Goal: Task Accomplishment & Management: Understand process/instructions

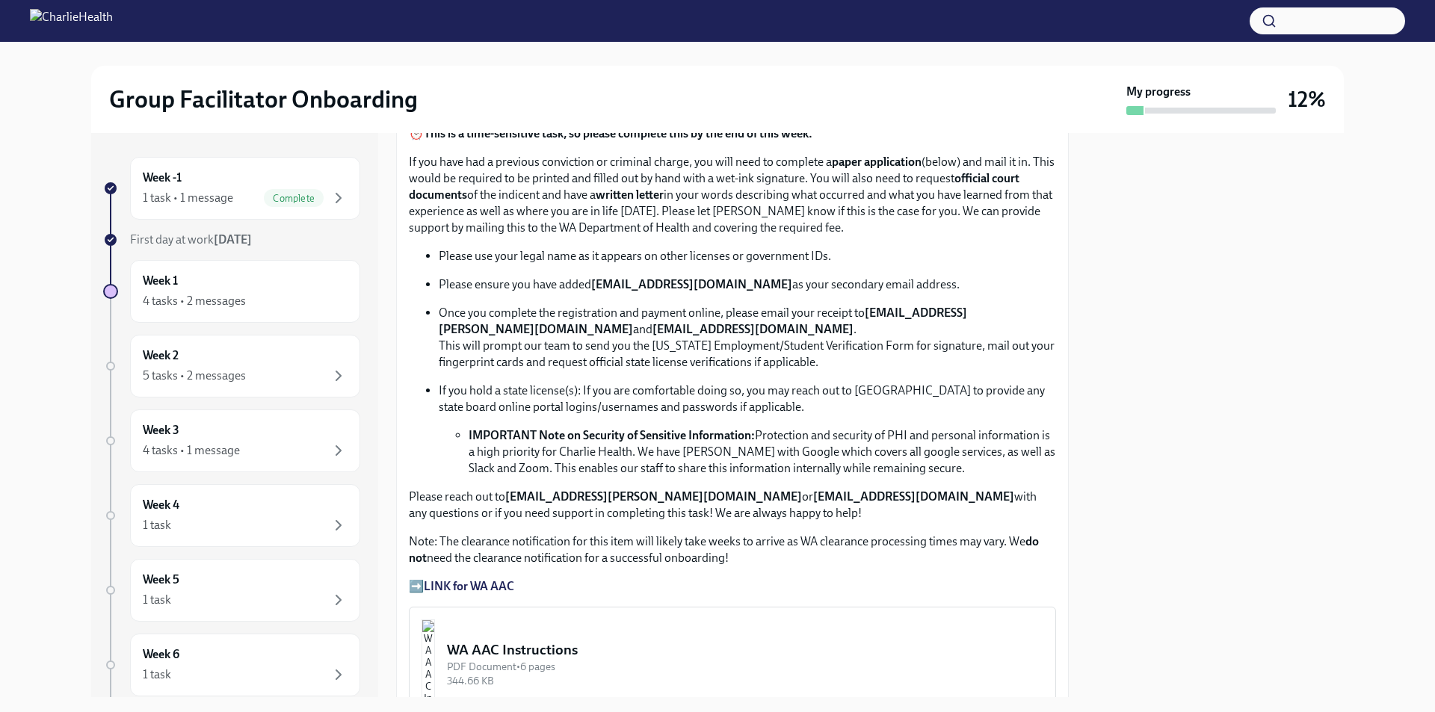
scroll to position [1003, 0]
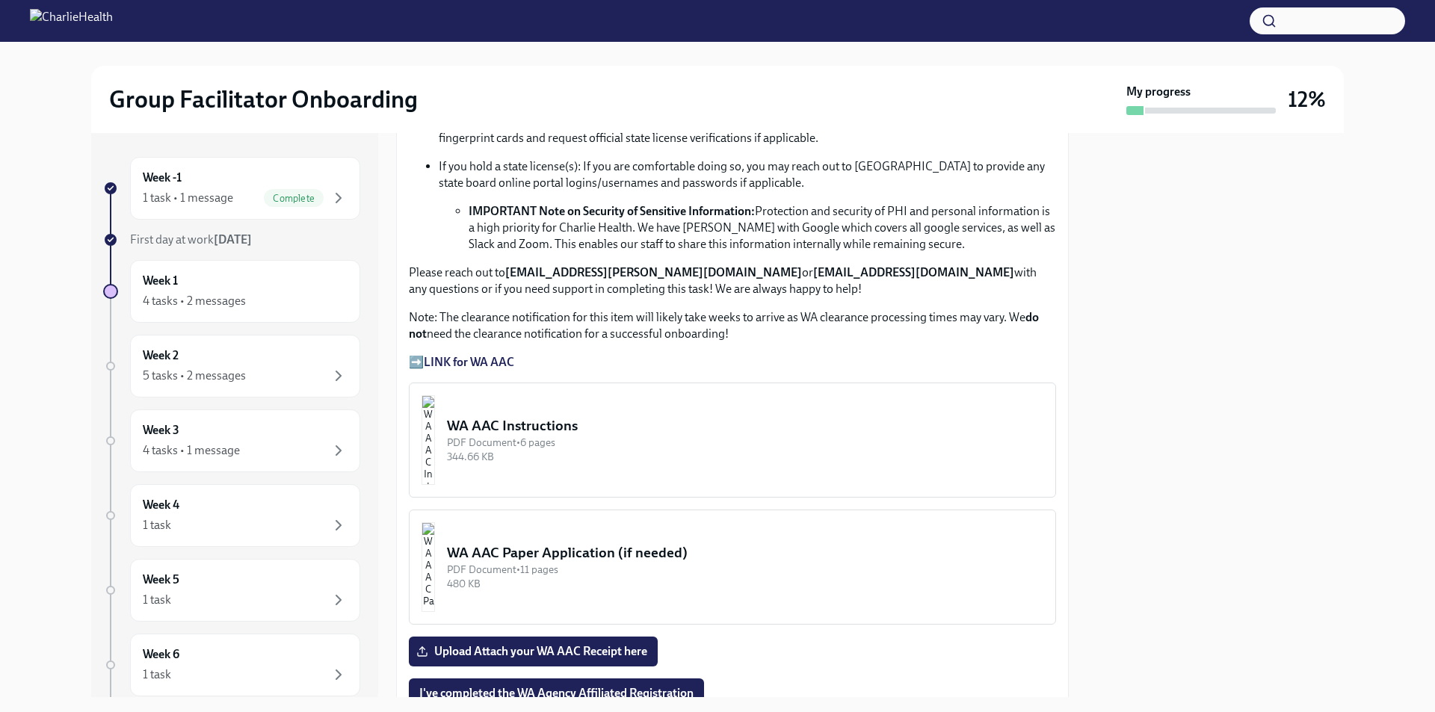
click at [550, 405] on button "WA AAC Instructions PDF Document • 6 pages 344.66 KB" at bounding box center [732, 440] width 647 height 115
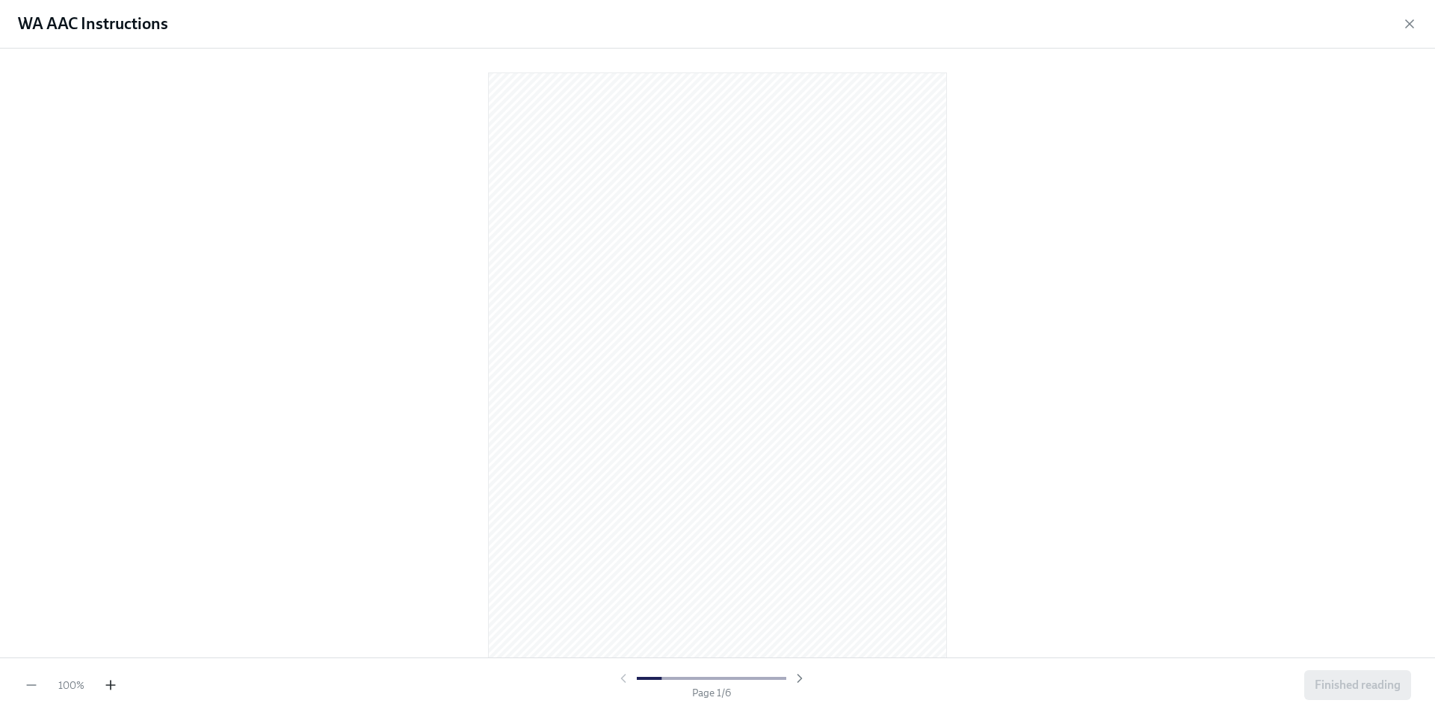
click at [110, 678] on icon "button" at bounding box center [110, 685] width 15 height 15
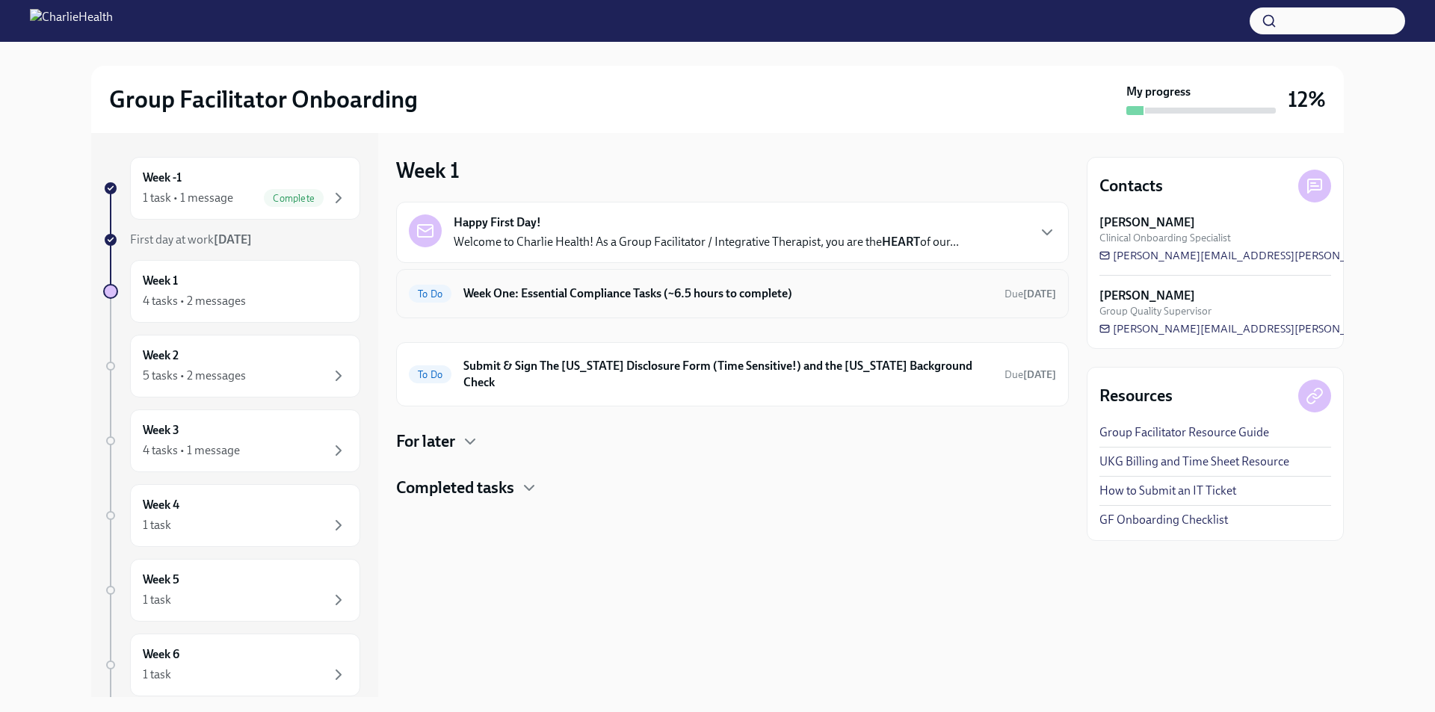
click at [535, 295] on h6 "Week One: Essential Compliance Tasks (~6.5 hours to complete)" at bounding box center [727, 294] width 529 height 16
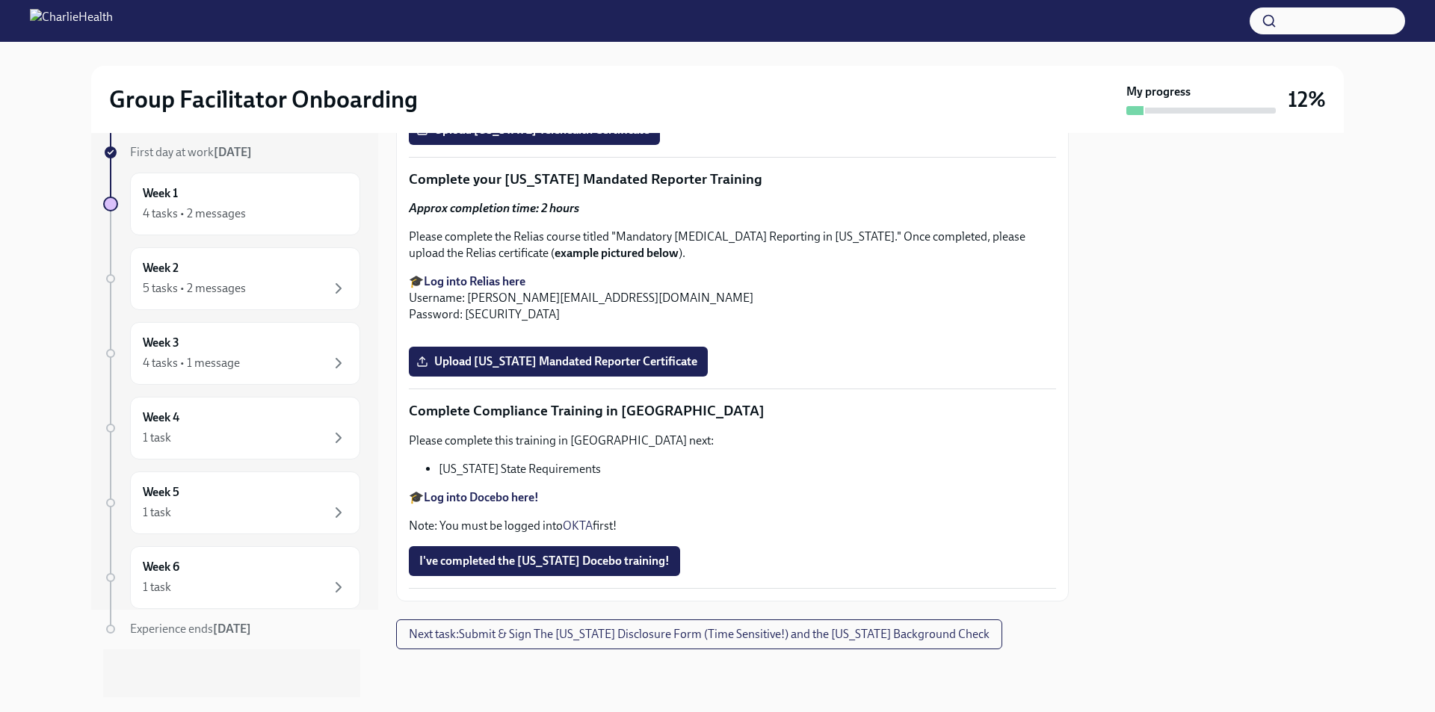
scroll to position [3246, 0]
click at [204, 374] on div "Week 3 4 tasks • 1 message" at bounding box center [245, 353] width 230 height 63
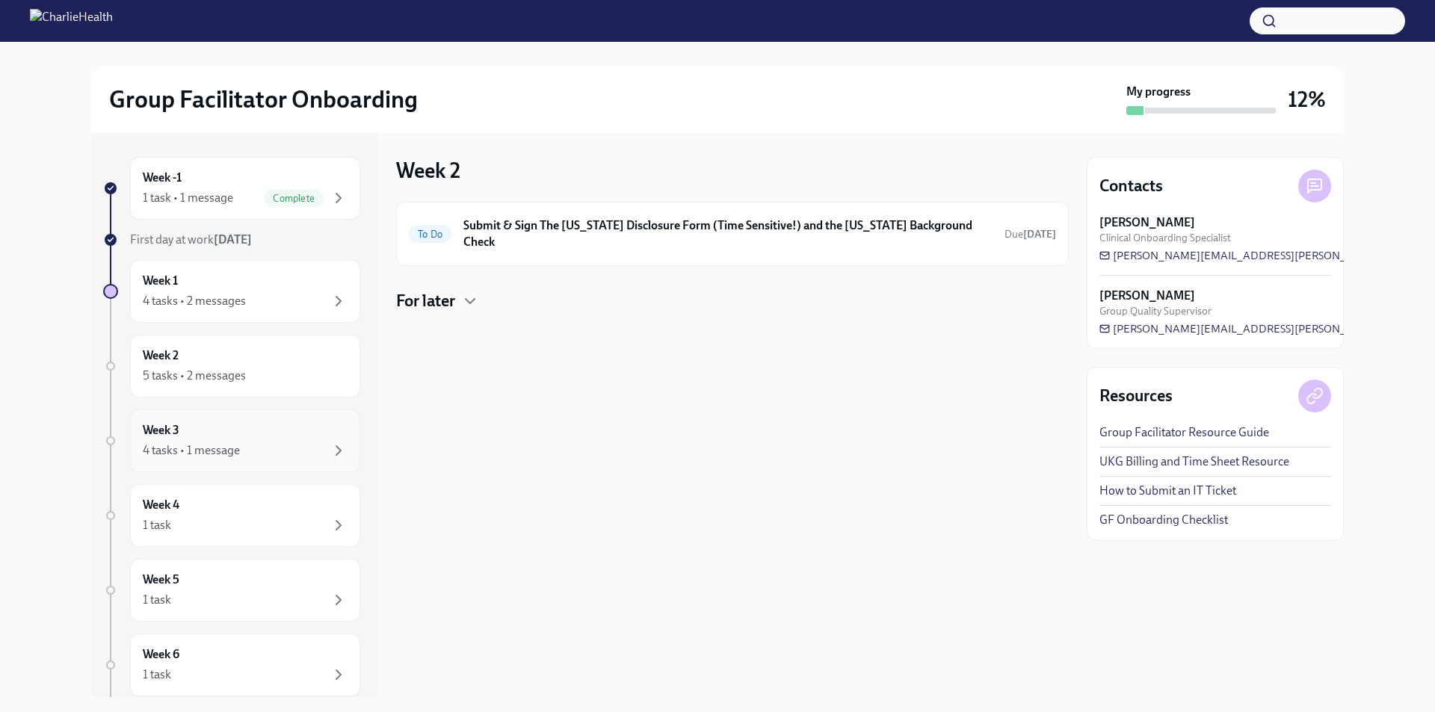
click at [276, 455] on div "4 tasks • 1 message" at bounding box center [245, 451] width 205 height 18
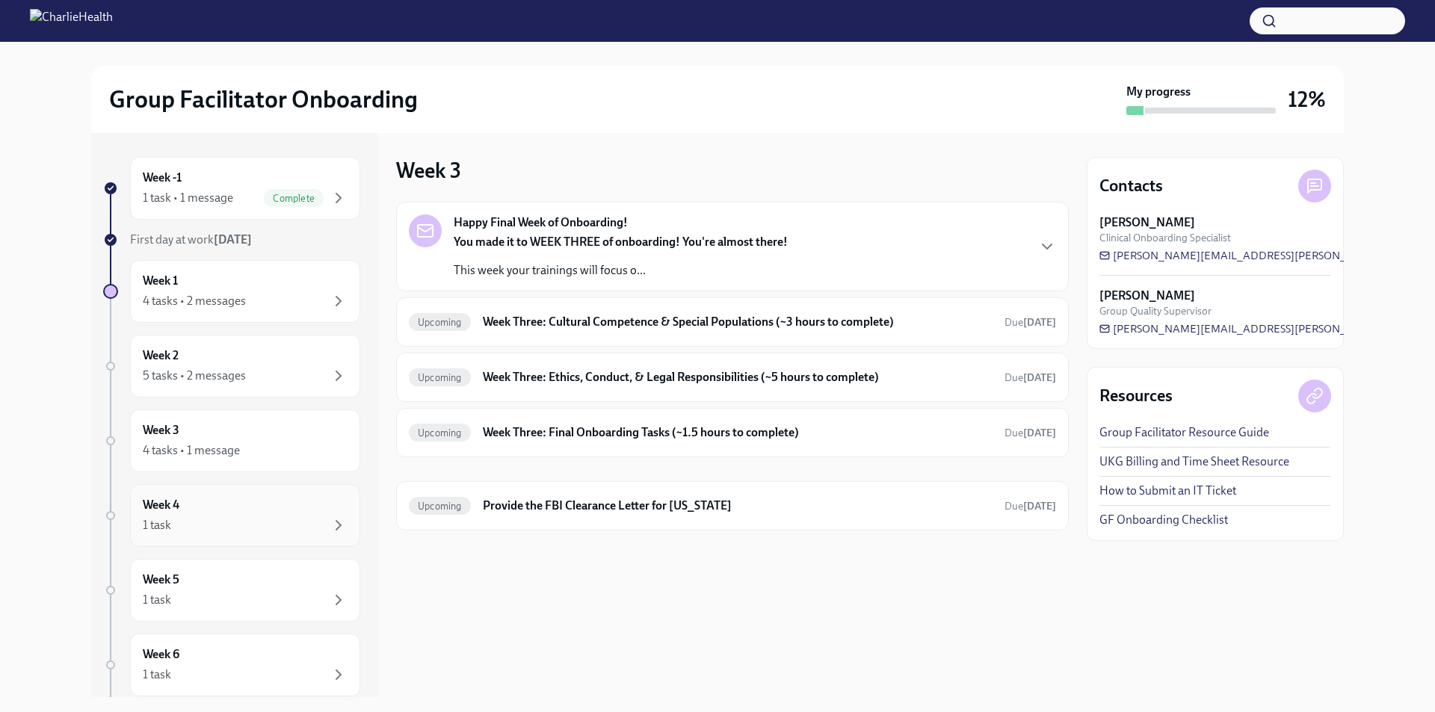
click at [259, 529] on div "1 task" at bounding box center [245, 526] width 205 height 18
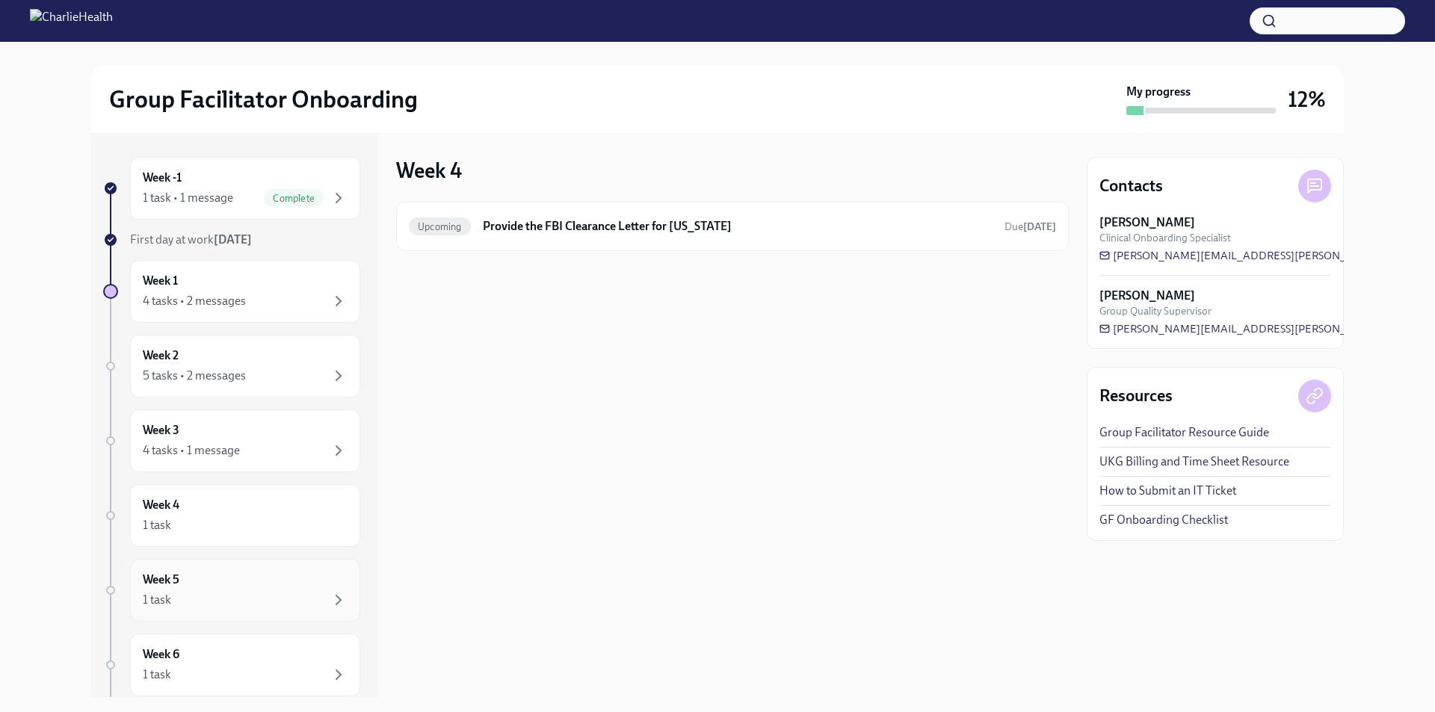
click at [258, 576] on div "Week 5 1 task" at bounding box center [245, 590] width 205 height 37
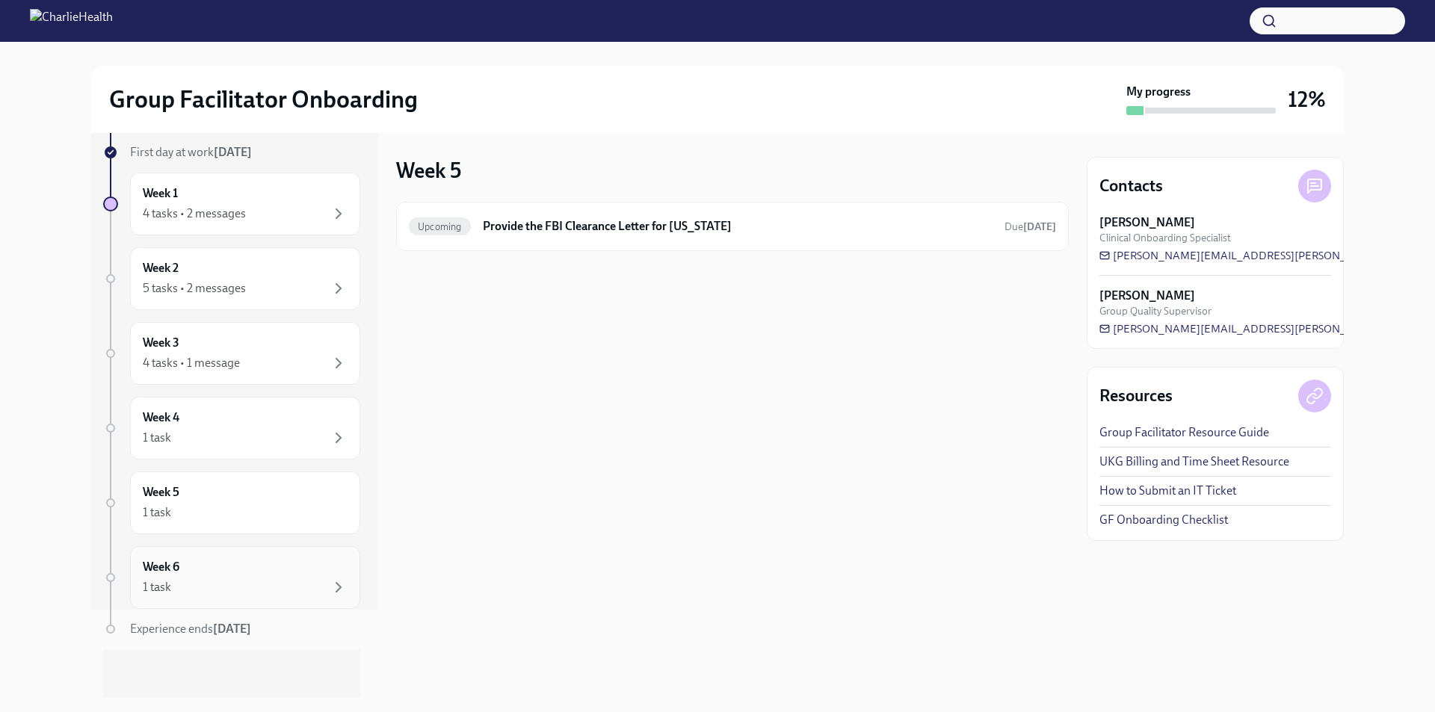
click at [256, 566] on div "Week 6 1 task" at bounding box center [245, 577] width 205 height 37
click at [256, 600] on div "Week 6 1 task" at bounding box center [245, 577] width 230 height 63
click at [255, 591] on div "1 task" at bounding box center [245, 588] width 205 height 18
click at [232, 521] on div "1 task" at bounding box center [245, 513] width 205 height 18
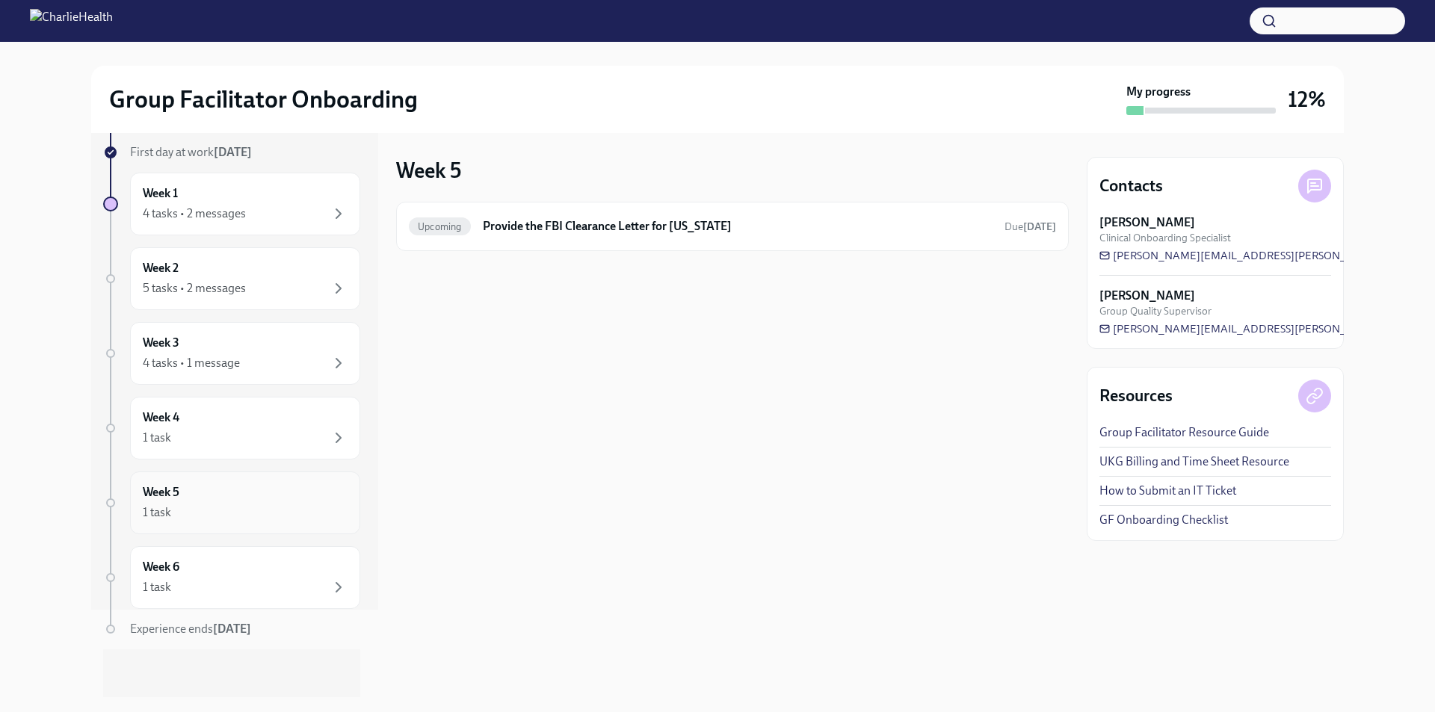
click at [232, 521] on div "1 task" at bounding box center [245, 513] width 205 height 18
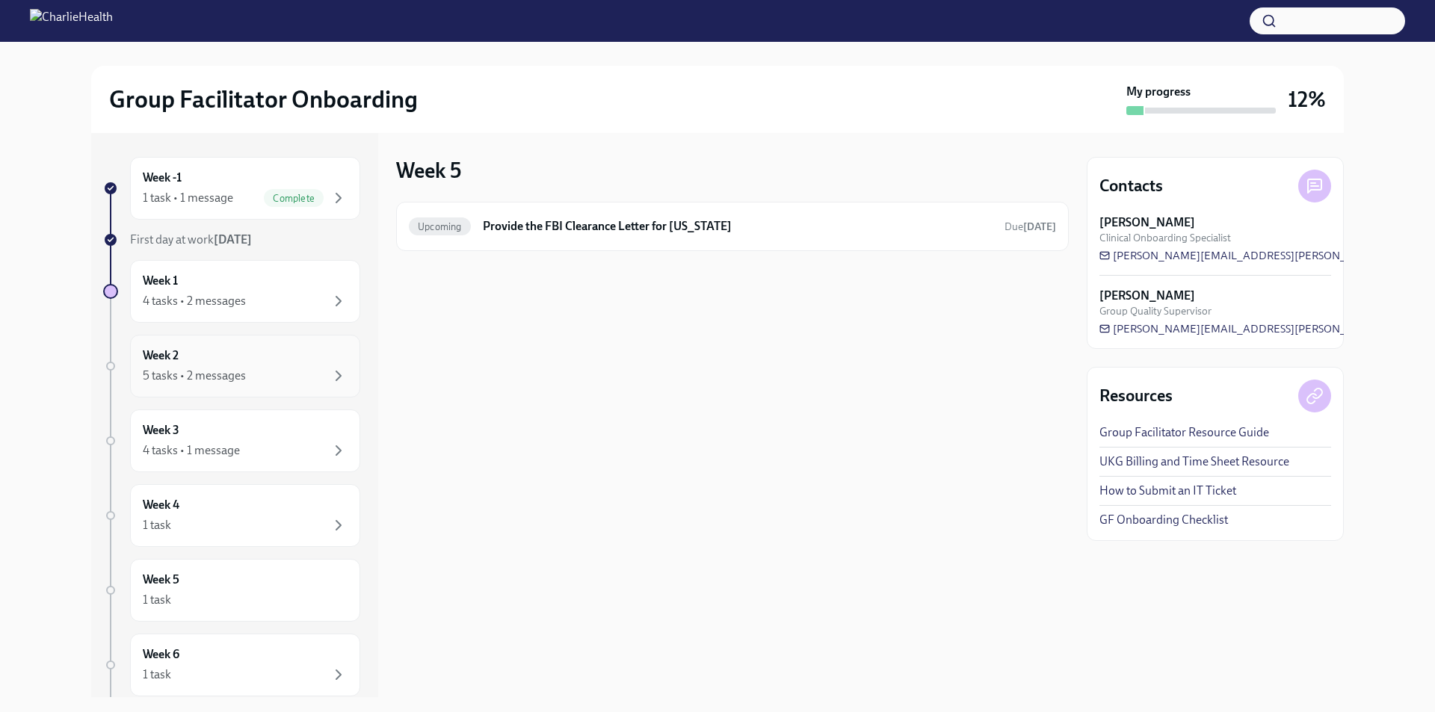
click at [241, 373] on div "5 tasks • 2 messages" at bounding box center [194, 376] width 103 height 16
click at [227, 360] on div "Week 2 5 tasks • 2 messages" at bounding box center [245, 366] width 205 height 37
click at [201, 378] on div "5 tasks • 2 messages" at bounding box center [194, 376] width 103 height 16
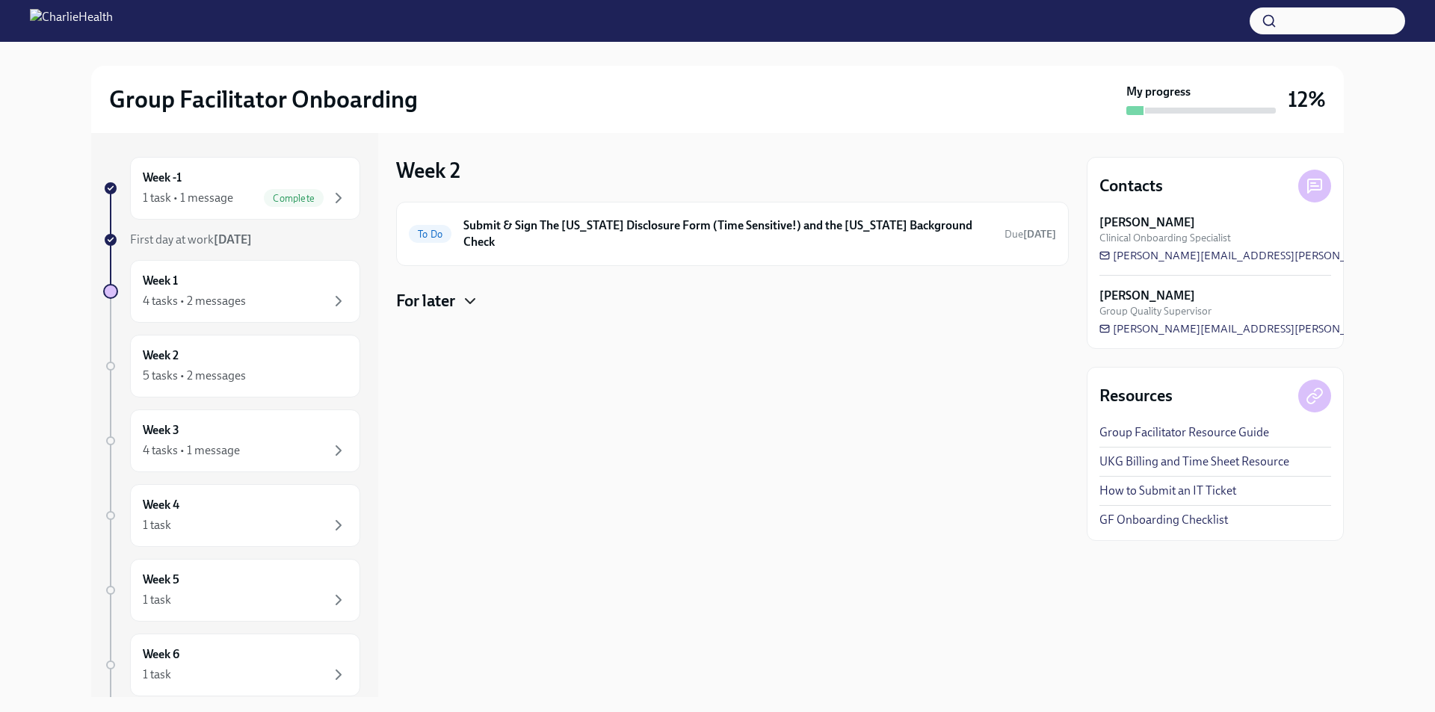
click at [471, 292] on icon "button" at bounding box center [470, 301] width 18 height 18
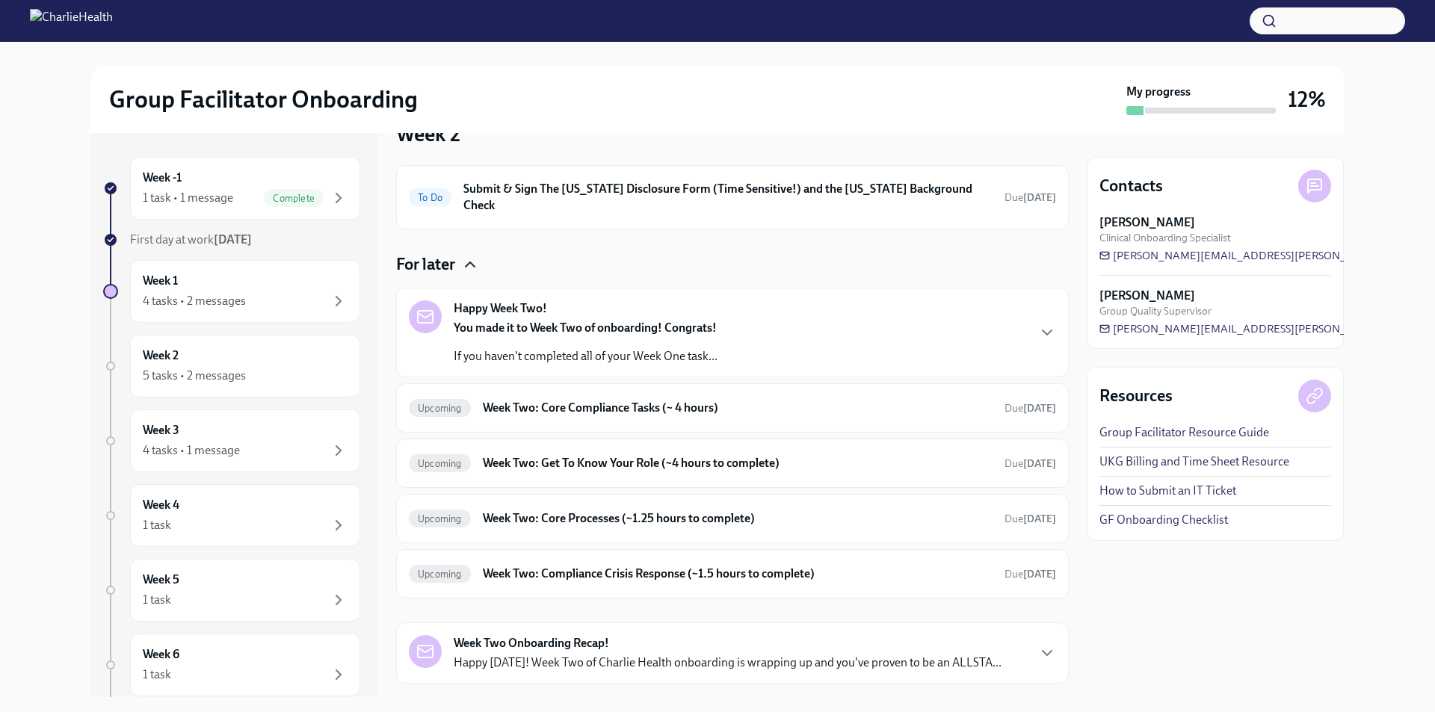
scroll to position [56, 0]
